Goal: Communication & Community: Answer question/provide support

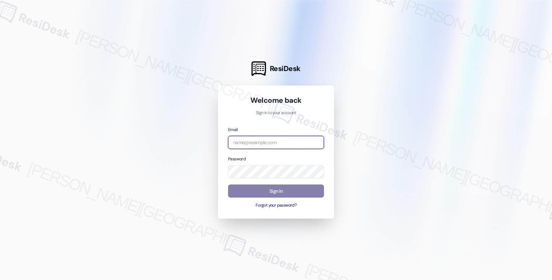
click at [247, 144] on input "email" at bounding box center [276, 142] width 96 height 13
type input "[EMAIL_ADDRESS][PERSON_NAME][DOMAIN_NAME]"
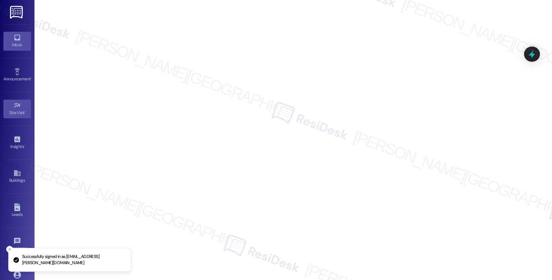
click at [13, 36] on icon at bounding box center [17, 38] width 8 height 8
